Goal: Information Seeking & Learning: Stay updated

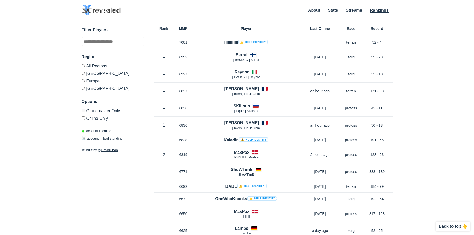
scroll to position [389, 0]
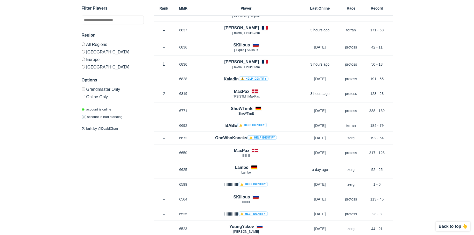
scroll to position [130, 0]
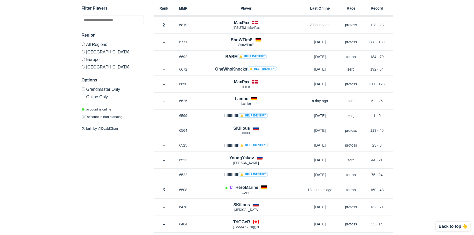
click at [89, 67] on label "[GEOGRAPHIC_DATA]" at bounding box center [113, 66] width 62 height 6
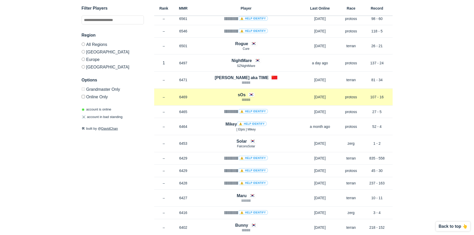
scroll to position [181, 0]
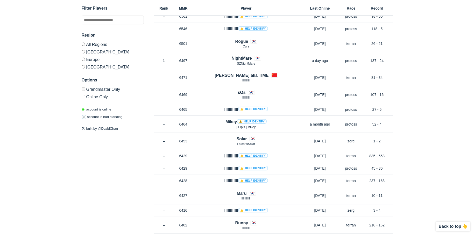
click at [94, 51] on label "[GEOGRAPHIC_DATA]" at bounding box center [113, 52] width 62 height 8
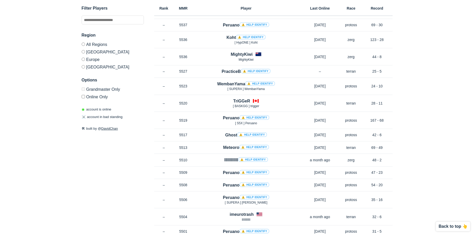
scroll to position [1011, 0]
